Goal: Communication & Community: Answer question/provide support

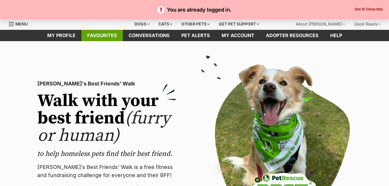
click at [118, 37] on link "Favourites" at bounding box center [101, 35] width 41 height 11
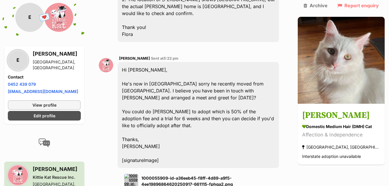
scroll to position [790, 0]
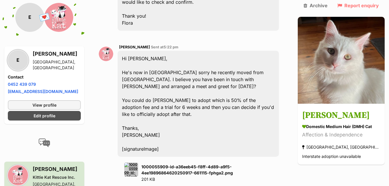
drag, startPoint x: 200, startPoint y: 173, endPoint x: 168, endPoint y: 173, distance: 31.6
drag, startPoint x: 172, startPoint y: 174, endPoint x: 112, endPoint y: 173, distance: 60.5
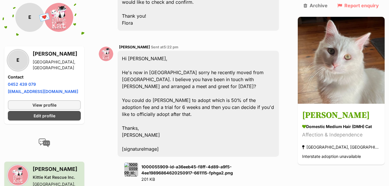
drag, startPoint x: 155, startPoint y: 153, endPoint x: 263, endPoint y: 170, distance: 109.3
drag, startPoint x: 251, startPoint y: 177, endPoint x: 213, endPoint y: 175, distance: 38.2
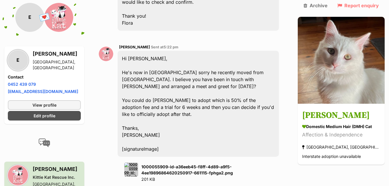
drag, startPoint x: 213, startPoint y: 175, endPoint x: 136, endPoint y: 182, distance: 77.0
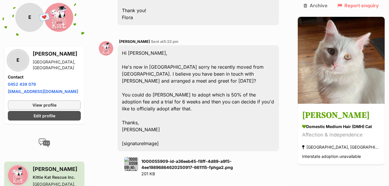
scroll to position [801, 0]
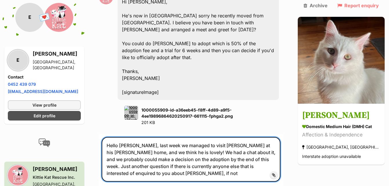
scroll to position [849, 0]
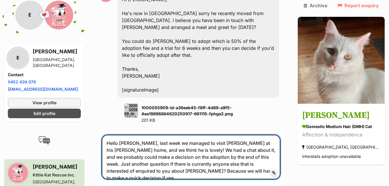
drag, startPoint x: 251, startPoint y: 137, endPoint x: 207, endPoint y: 136, distance: 43.4
click at [207, 136] on textarea "Hello [PERSON_NAME], last week we managed to visit [PERSON_NAME] at his [PERSON…" at bounding box center [191, 157] width 179 height 45
type textarea "Hello [PERSON_NAME], last week we managed to visit [PERSON_NAME] at his [PERSON…"
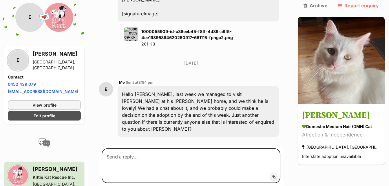
scroll to position [924, 0]
